Goal: Transaction & Acquisition: Purchase product/service

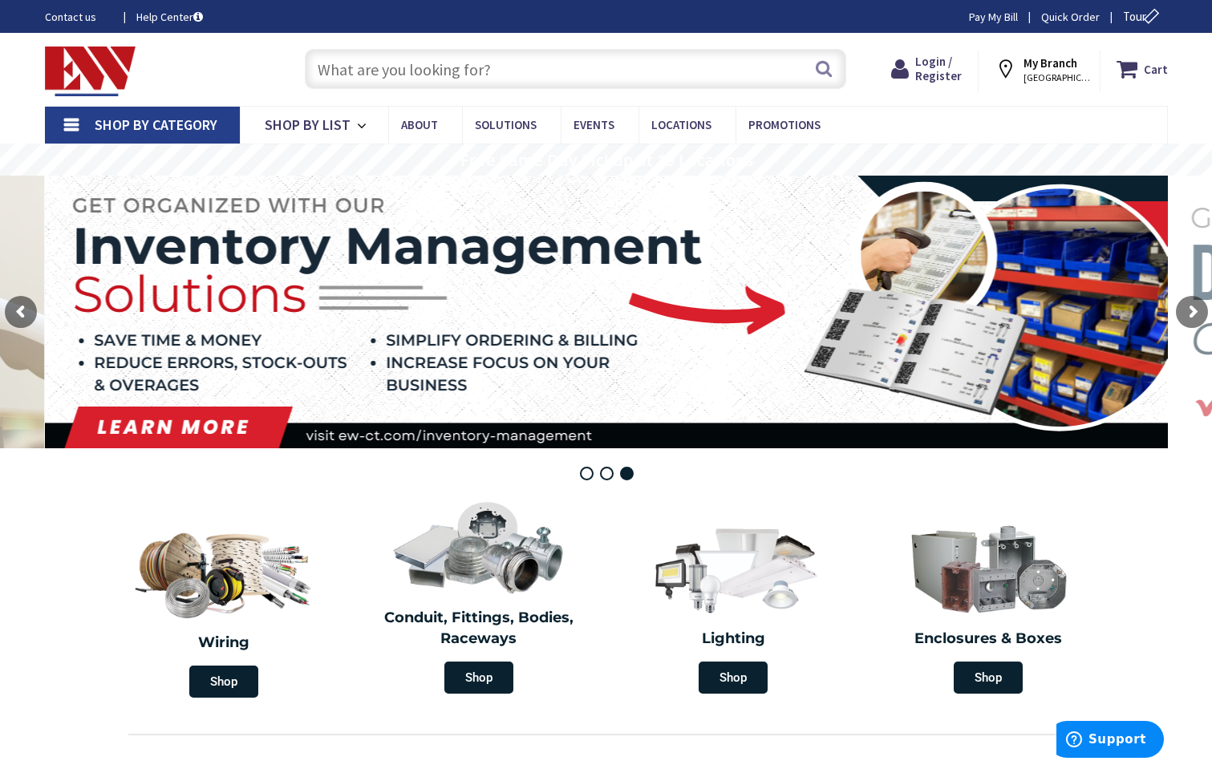
click at [427, 69] on input "text" at bounding box center [575, 69] width 541 height 40
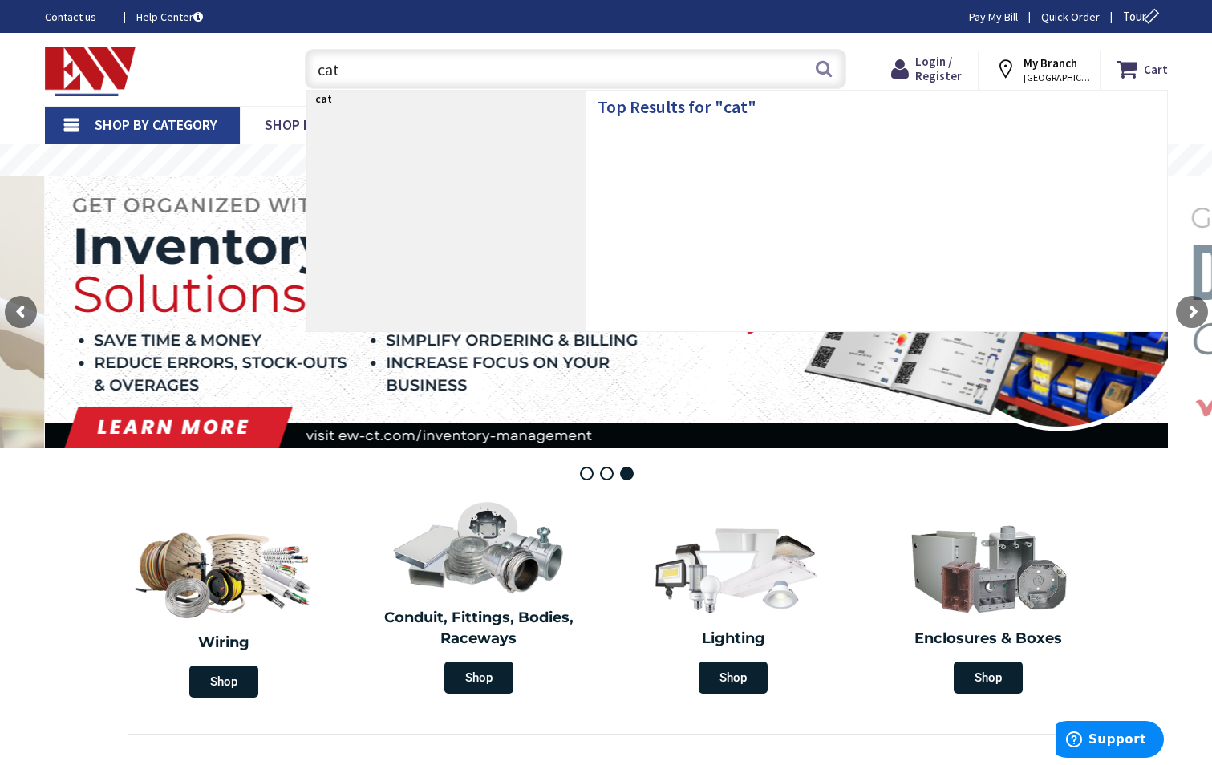
type input "cat 6"
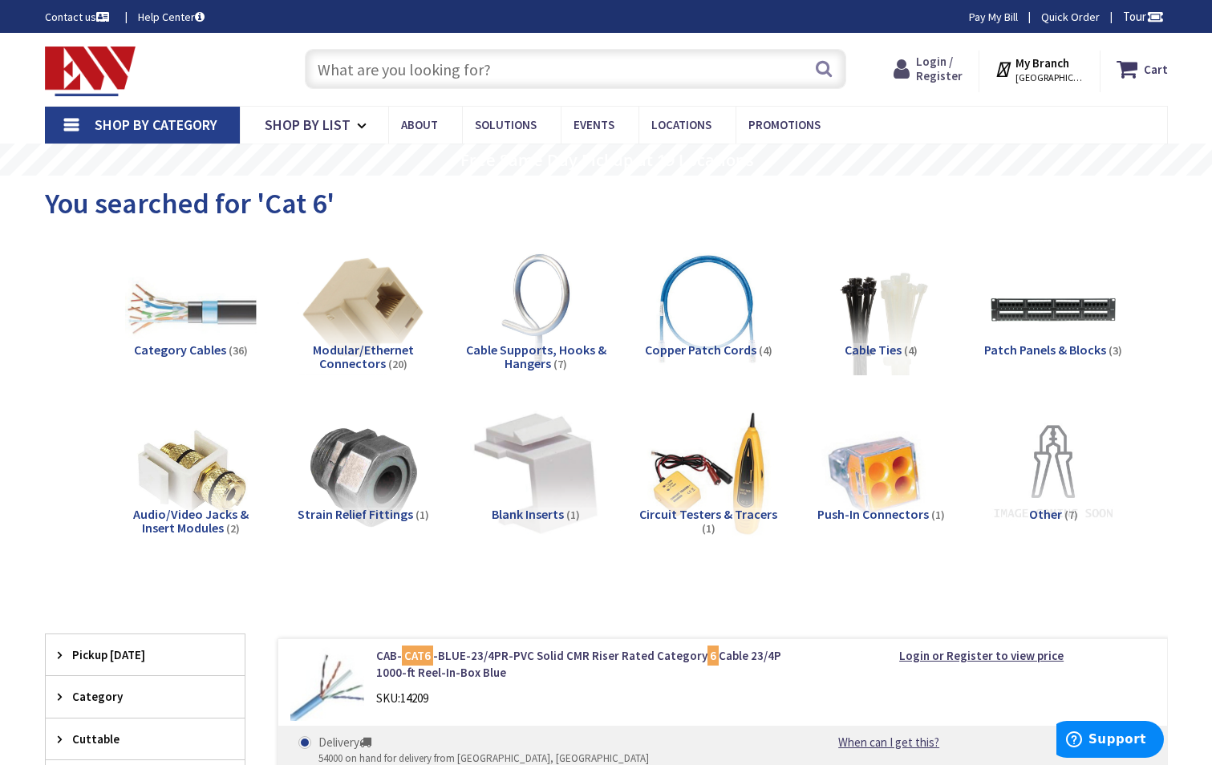
click at [955, 71] on span "Login / Register" at bounding box center [939, 69] width 47 height 30
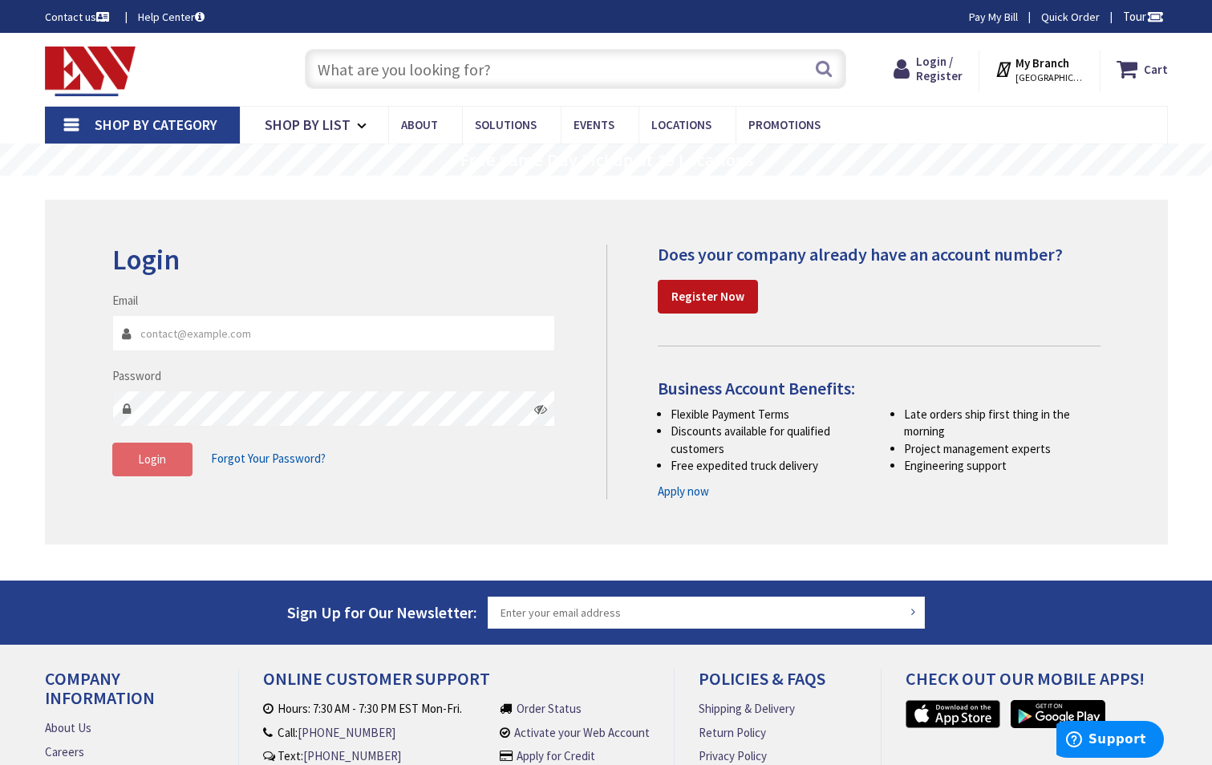
type input "[PERSON_NAME][EMAIL_ADDRESS][PERSON_NAME][DOMAIN_NAME]"
click at [163, 462] on span "Login" at bounding box center [152, 459] width 28 height 15
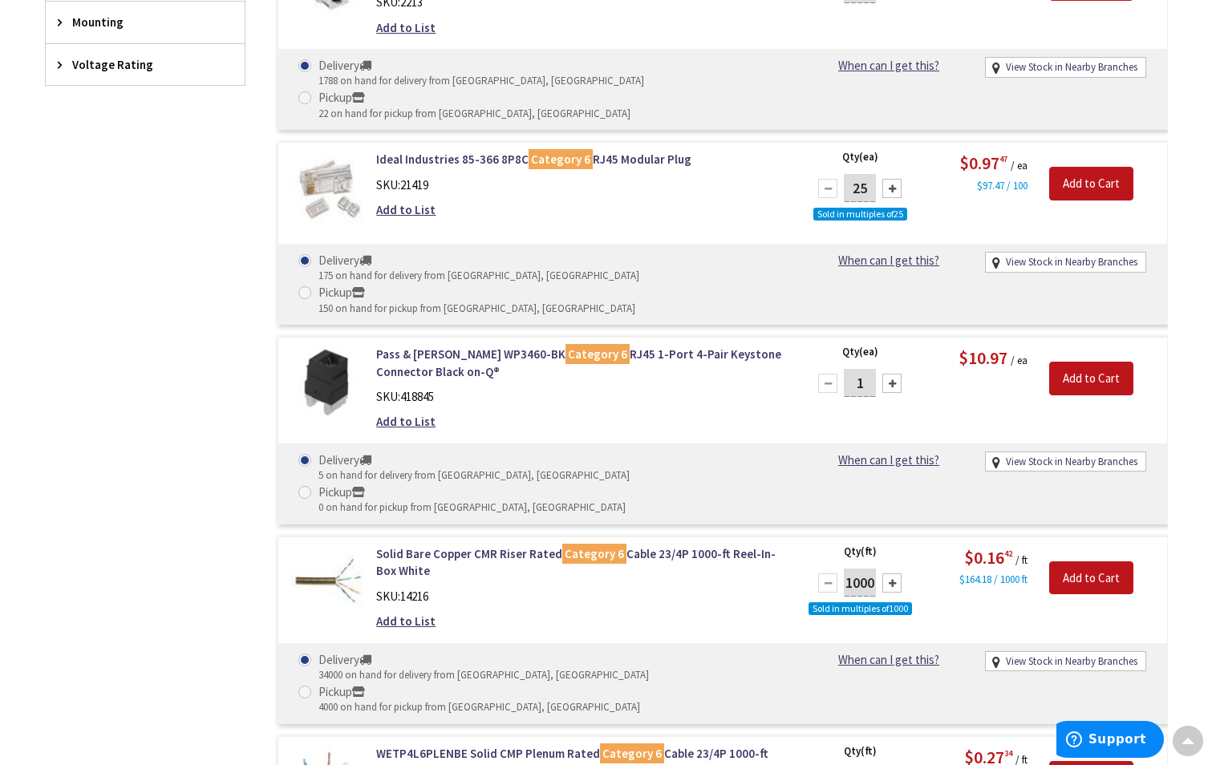
scroll to position [1125, 0]
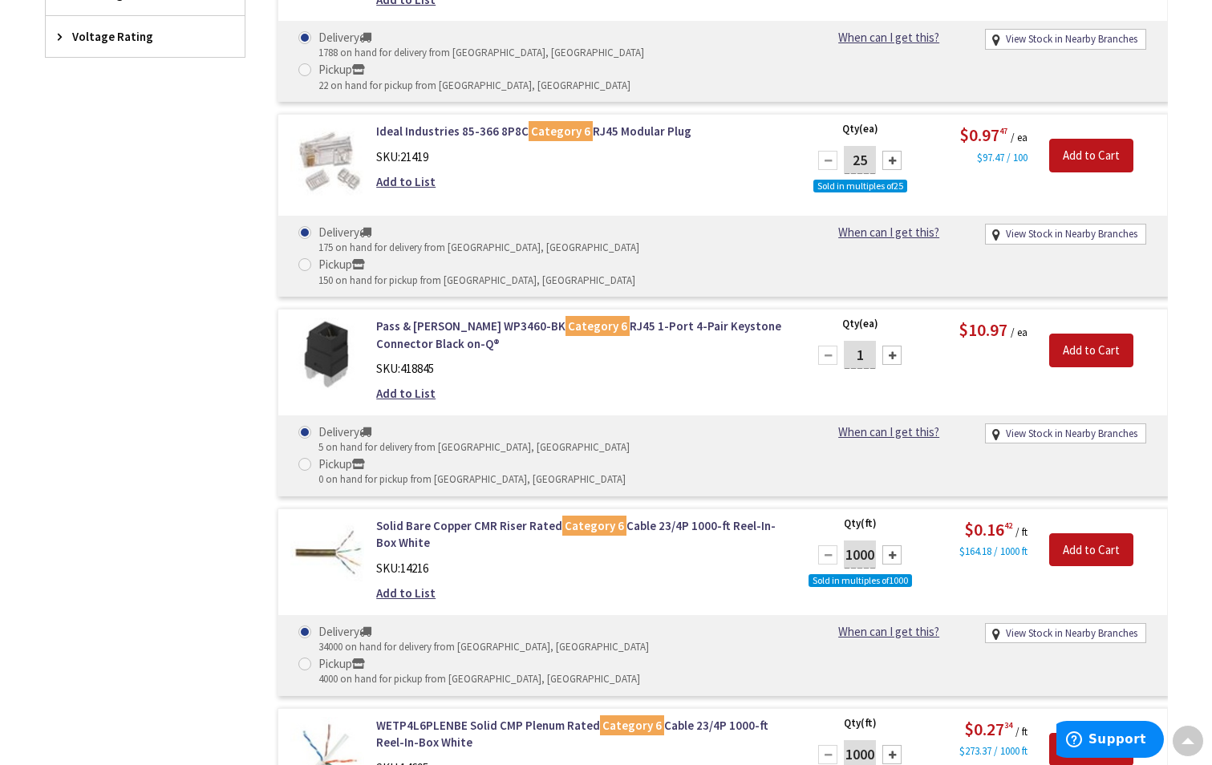
click at [640, 655] on div "Pickup" at bounding box center [479, 664] width 322 height 18
click at [313, 659] on input "Pickup 4000 on hand for pickup from Stamford, CT" at bounding box center [307, 664] width 10 height 10
radio input "true"
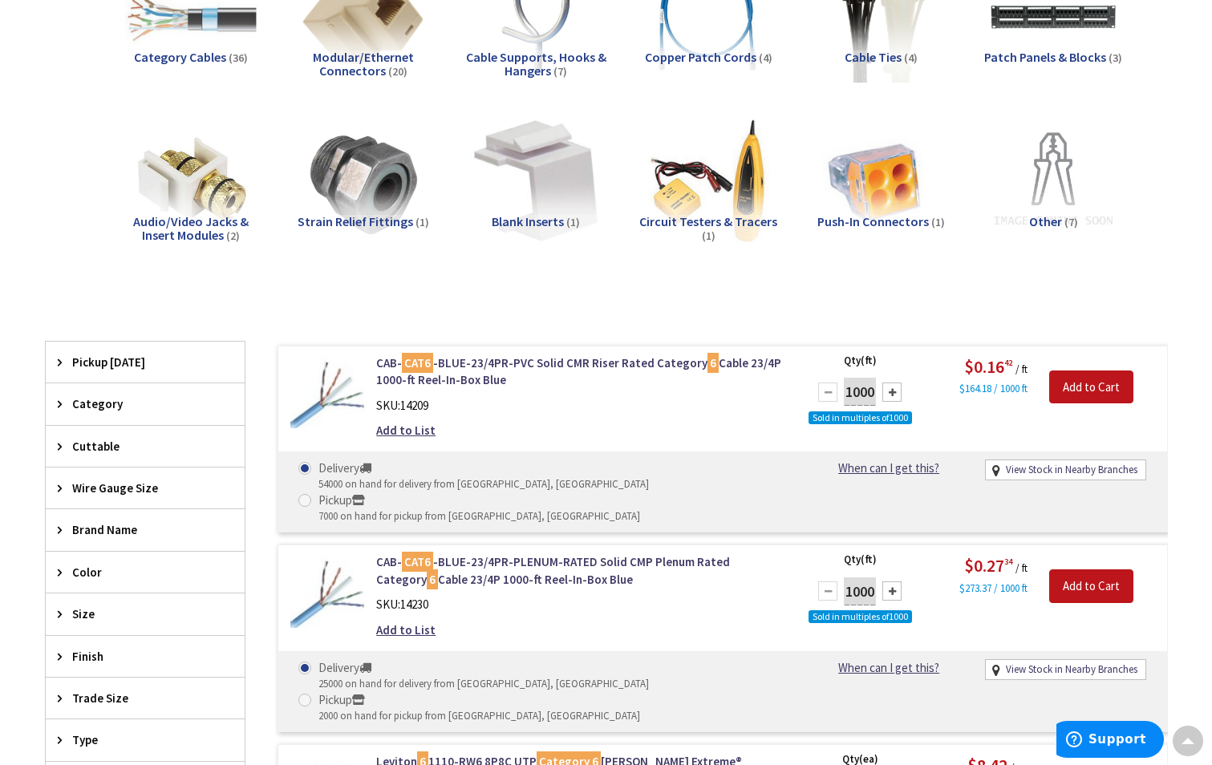
scroll to position [323, 0]
